Goal: Task Accomplishment & Management: Manage account settings

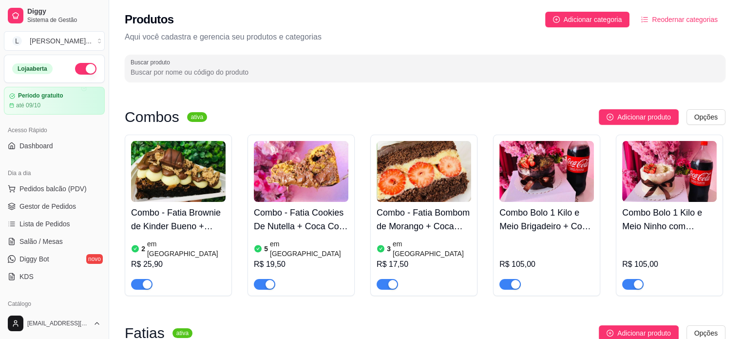
drag, startPoint x: 255, startPoint y: 53, endPoint x: 245, endPoint y: 72, distance: 22.0
click at [251, 58] on div "Produtos Adicionar categoria Reodernar categorias Aqui você cadastra e gerencia…" at bounding box center [425, 44] width 632 height 88
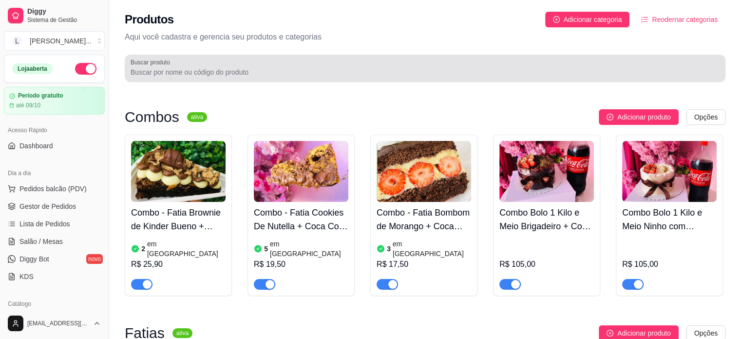
click at [245, 72] on input "Buscar produto" at bounding box center [425, 72] width 589 height 10
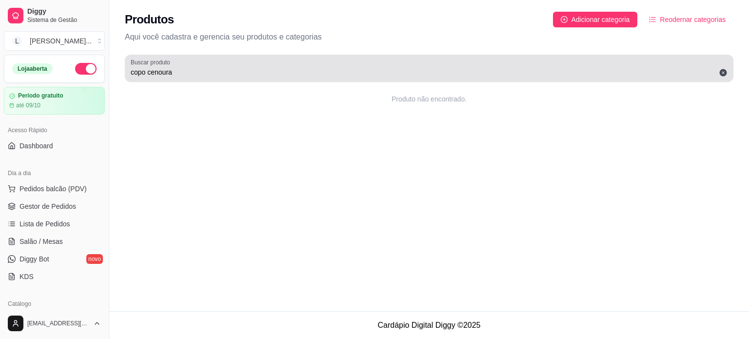
drag, startPoint x: 149, startPoint y: 78, endPoint x: 99, endPoint y: 73, distance: 49.4
click at [99, 73] on div "Diggy Sistema de Gestão L Lika Cakes ... Loja aberta Período gratuito até 09/10…" at bounding box center [374, 169] width 749 height 339
click at [144, 78] on div "copo cenoura" at bounding box center [429, 67] width 597 height 19
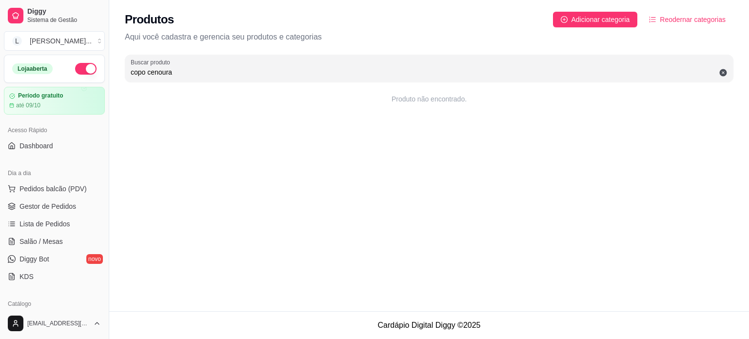
click at [147, 74] on input "copo cenoura" at bounding box center [429, 72] width 597 height 10
drag, startPoint x: 138, startPoint y: 74, endPoint x: 113, endPoint y: 74, distance: 25.3
click at [113, 74] on div "Produtos Adicionar categoria Reodernar categorias Aqui você cadastra e gerencia…" at bounding box center [429, 44] width 640 height 88
click at [139, 74] on input "copo cenoura" at bounding box center [429, 72] width 597 height 10
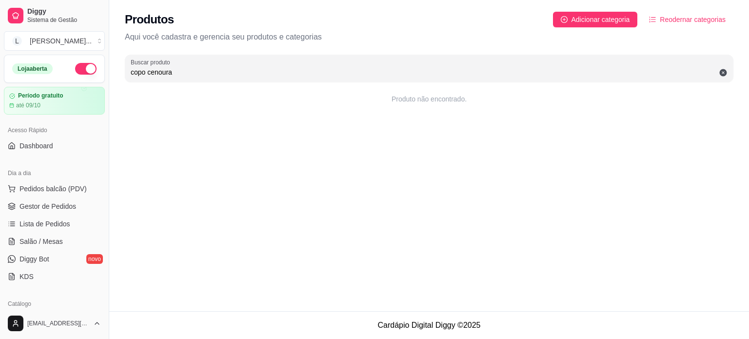
click at [139, 74] on input "copo cenoura" at bounding box center [429, 72] width 597 height 10
click at [141, 74] on input "copo cenoura" at bounding box center [429, 72] width 597 height 10
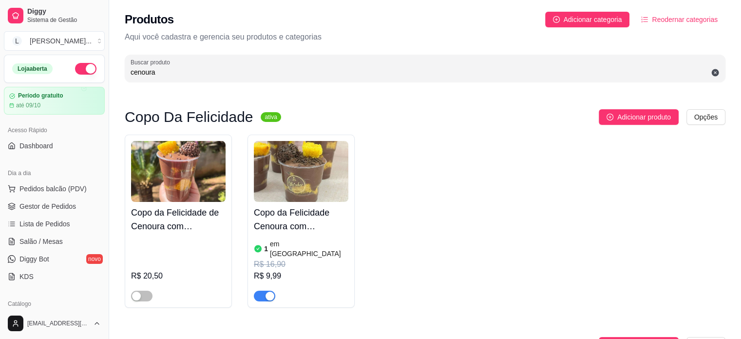
type input "cenoura"
click at [261, 291] on span "button" at bounding box center [264, 296] width 21 height 11
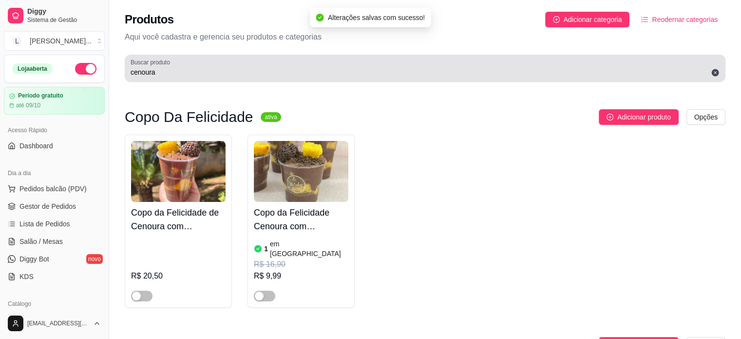
click at [208, 79] on div "Buscar produto cenoura" at bounding box center [425, 68] width 601 height 27
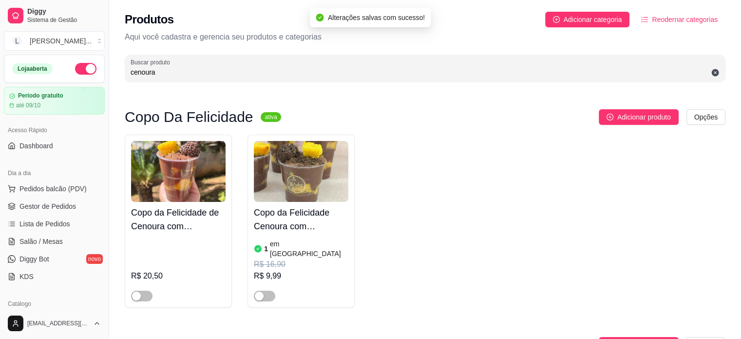
click at [209, 74] on input "cenoura" at bounding box center [425, 72] width 589 height 10
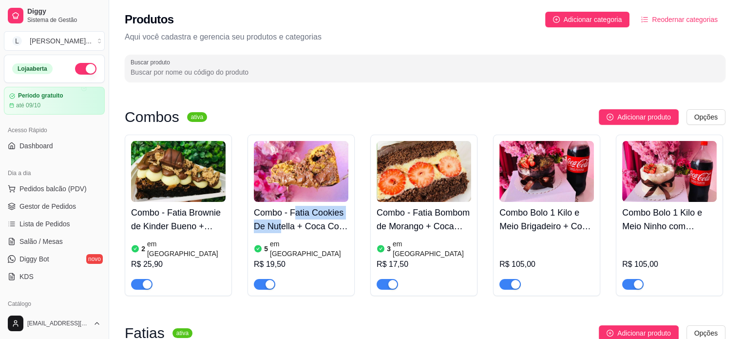
drag, startPoint x: 293, startPoint y: 219, endPoint x: 284, endPoint y: 222, distance: 9.7
click at [284, 222] on h4 "Combo - Fatia Cookies De Nutella + Coca Cola 200ml" at bounding box center [301, 219] width 95 height 27
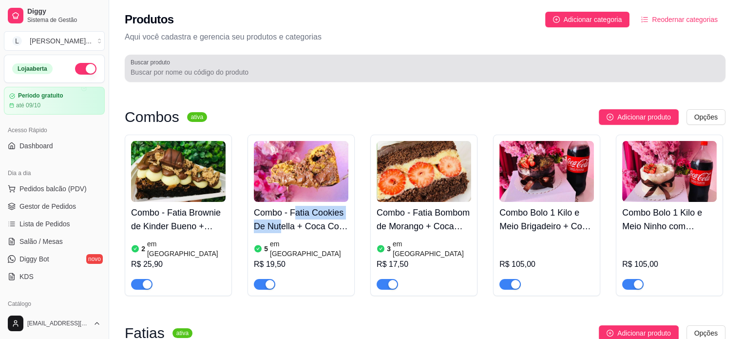
click at [182, 78] on div at bounding box center [425, 67] width 589 height 19
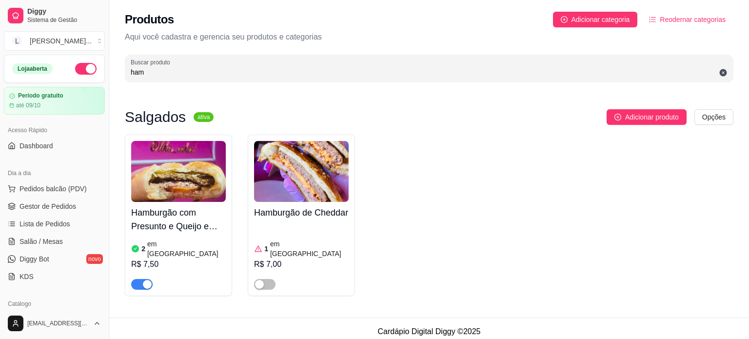
click at [274, 282] on div "Hamburgão de Cheddar 1 em estoque R$ 7,00" at bounding box center [301, 215] width 107 height 161
click at [267, 279] on span "button" at bounding box center [264, 284] width 21 height 11
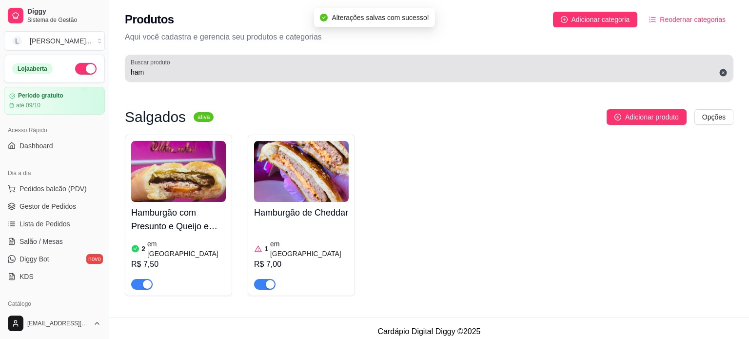
click at [175, 74] on input "ham" at bounding box center [429, 72] width 597 height 10
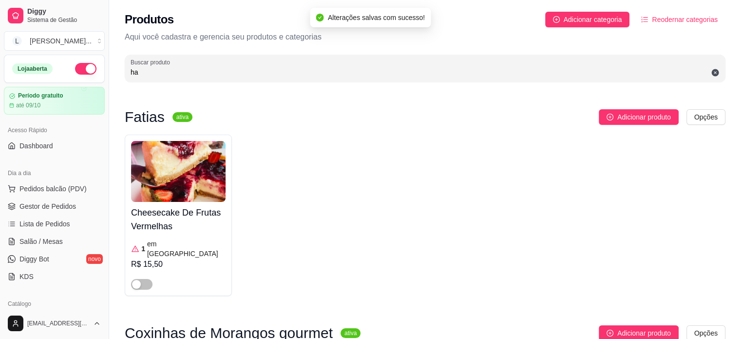
type input "h"
